Goal: Navigation & Orientation: Go to known website

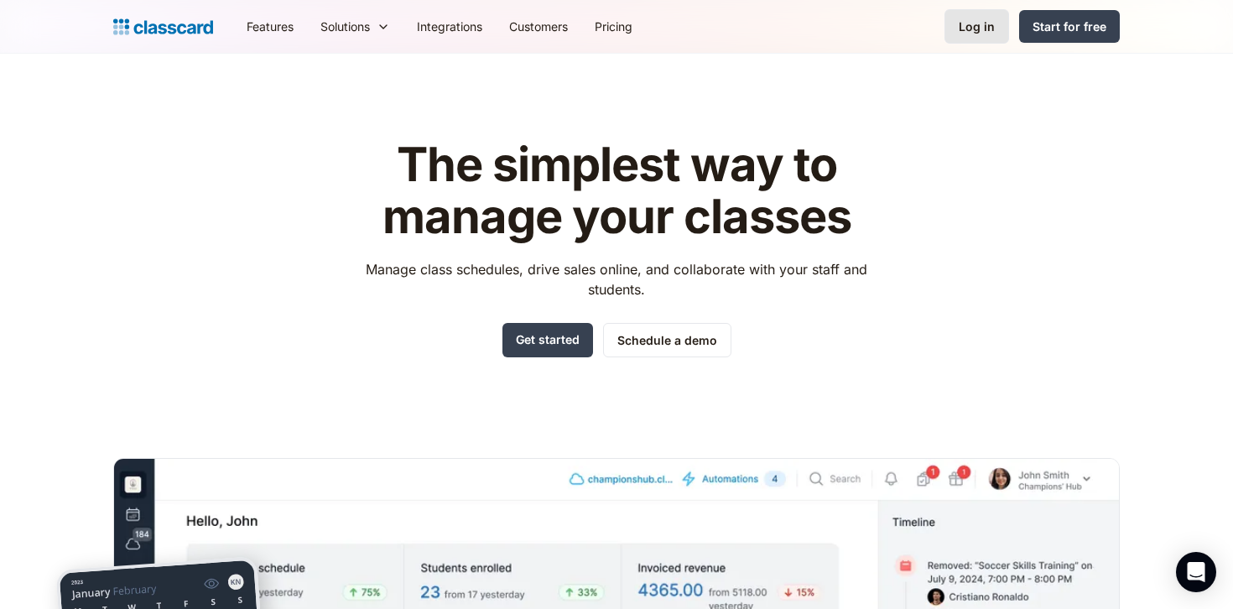
click at [995, 29] on link "Log in" at bounding box center [976, 26] width 65 height 34
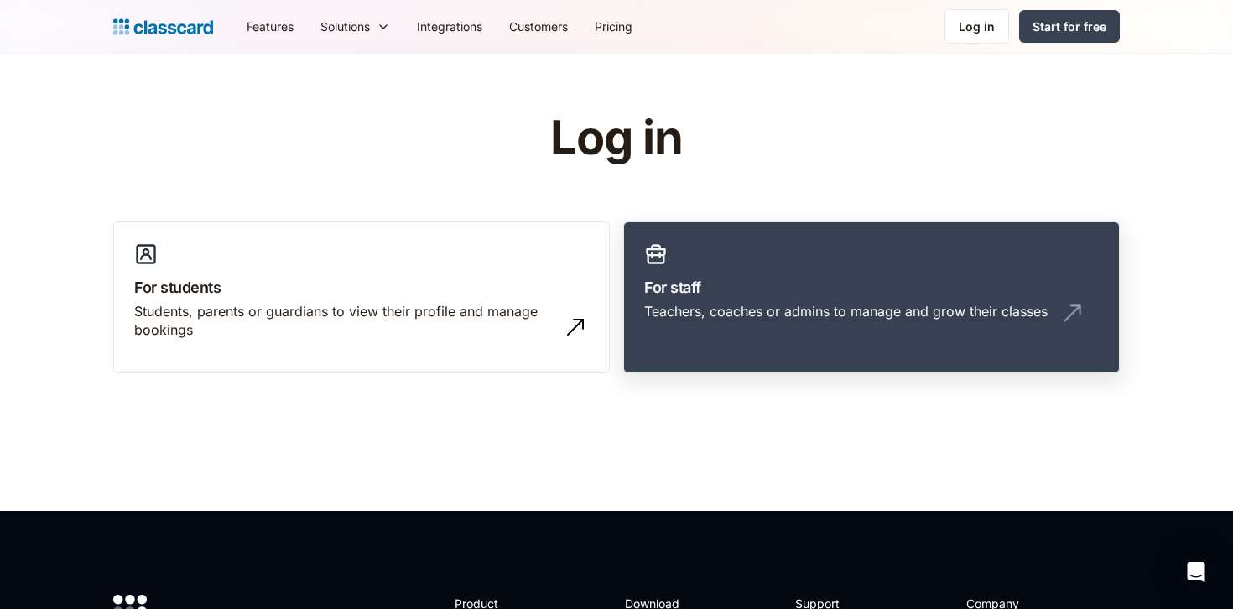
click at [705, 278] on h3 "For staff" at bounding box center [871, 287] width 455 height 23
